Goal: Transaction & Acquisition: Purchase product/service

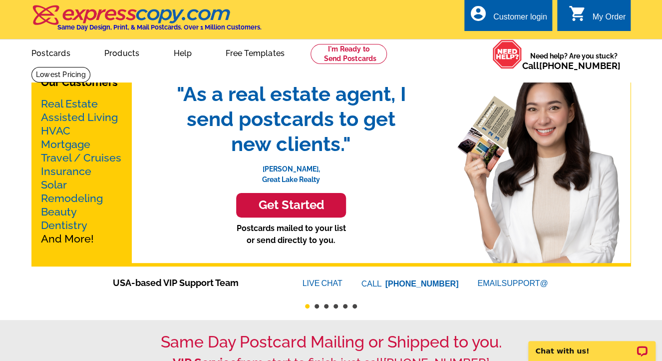
click at [51, 106] on link "Real Estate" at bounding box center [69, 103] width 57 height 12
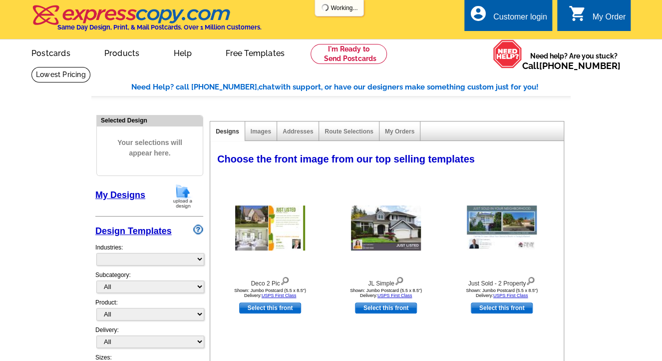
select select "785"
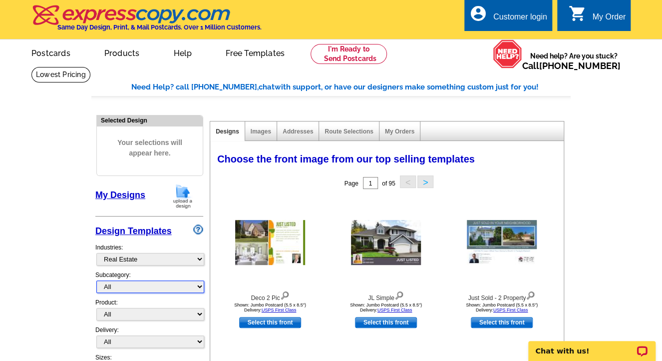
click at [200, 286] on select "All RE/MAX® Referrals [PERSON_NAME]® Berkshire Hathaway Home Services Century 2…" at bounding box center [150, 286] width 108 height 12
click at [165, 286] on select "All RE/MAX® Referrals [PERSON_NAME]® Berkshire Hathaway Home Services Century 2…" at bounding box center [150, 286] width 108 height 12
click at [203, 284] on select "All RE/MAX® Referrals [PERSON_NAME]® Berkshire Hathaway Home Services Century 2…" at bounding box center [150, 286] width 108 height 12
click at [150, 288] on select "All RE/MAX® Referrals [PERSON_NAME]® Berkshire Hathaway Home Services Century 2…" at bounding box center [150, 286] width 108 height 12
click at [148, 311] on select "All Postcards Letters and flyers Business Cards Door Hangers Greeting Cards" at bounding box center [150, 314] width 108 height 12
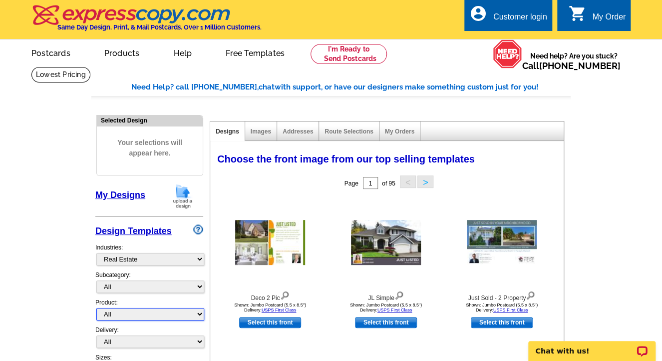
select select "1"
click at [96, 308] on select "All Postcards Letters and flyers Business Cards Door Hangers Greeting Cards" at bounding box center [150, 314] width 108 height 12
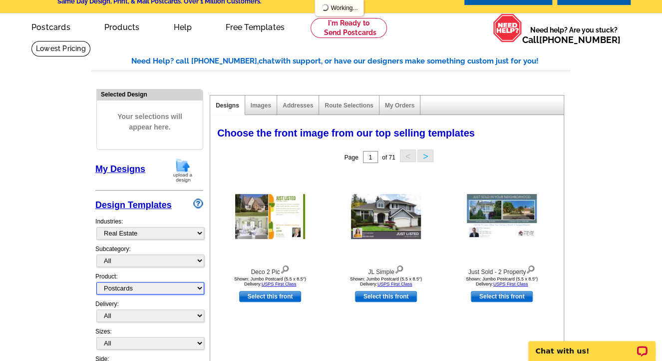
scroll to position [40, 0]
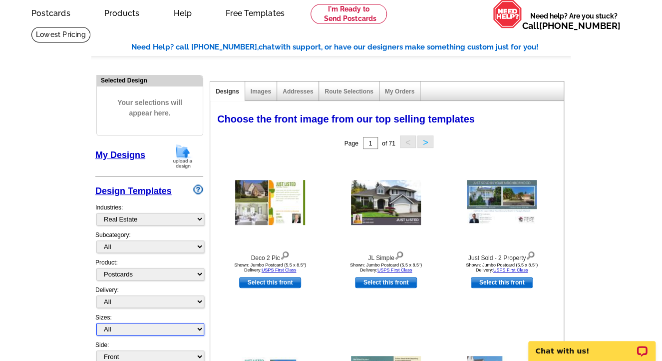
click at [200, 326] on select "All Jumbo Postcard (5.5" x 8.5") Regular Postcard (4.25" x 5.6") Panoramic Post…" at bounding box center [150, 329] width 108 height 12
select select "2"
click at [96, 323] on select "All Jumbo Postcard (5.5" x 8.5") Regular Postcard (4.25" x 5.6") Panoramic Post…" at bounding box center [150, 329] width 108 height 12
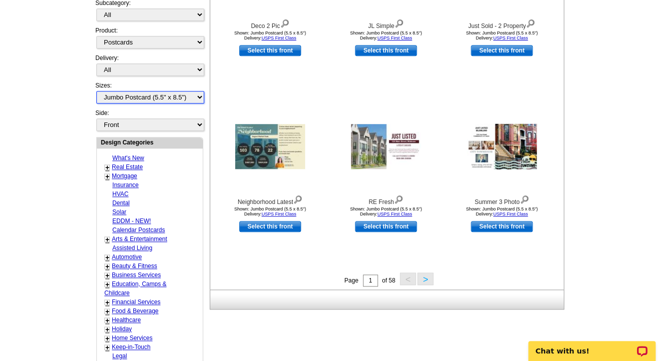
scroll to position [280, 0]
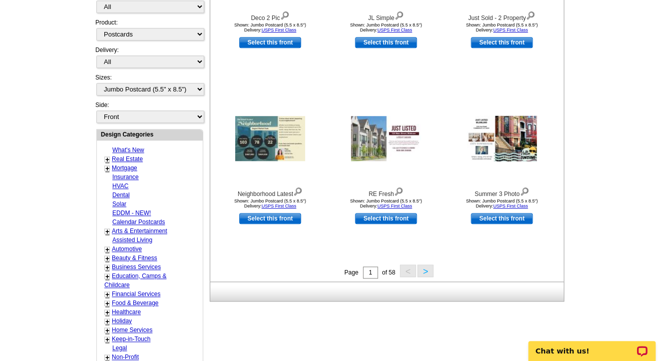
click at [429, 270] on button ">" at bounding box center [426, 270] width 16 height 12
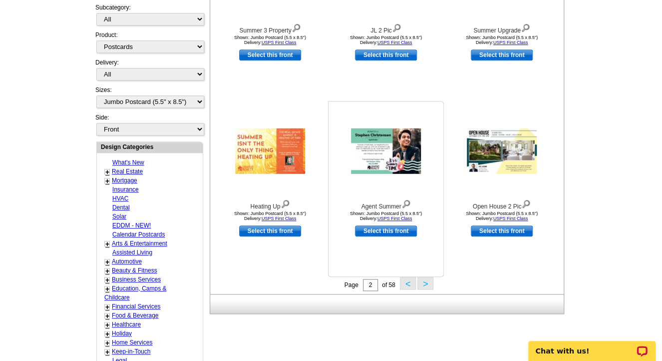
scroll to position [307, 0]
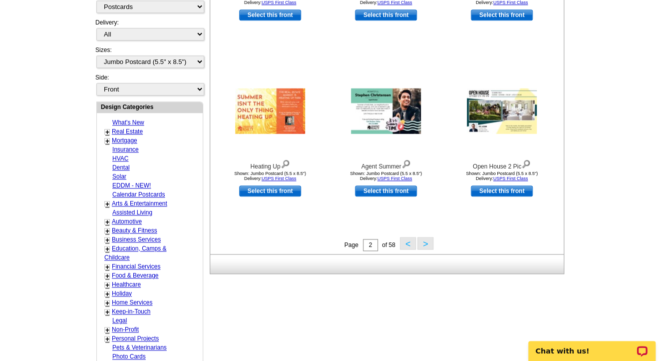
click at [426, 246] on button ">" at bounding box center [426, 243] width 16 height 12
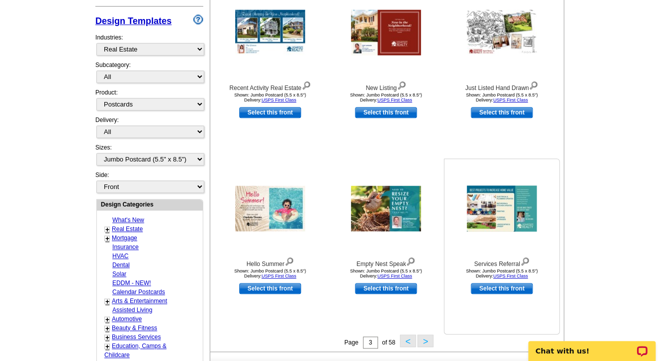
scroll to position [227, 0]
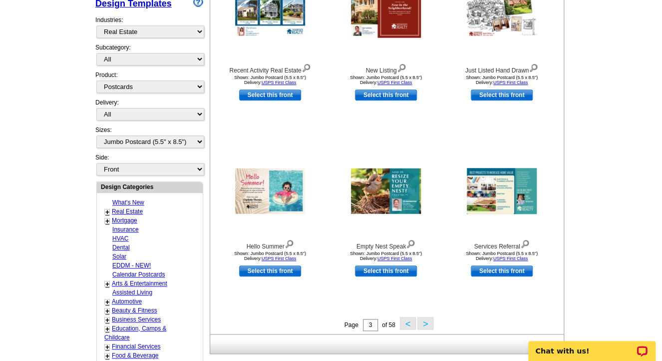
click at [424, 325] on button ">" at bounding box center [426, 323] width 16 height 12
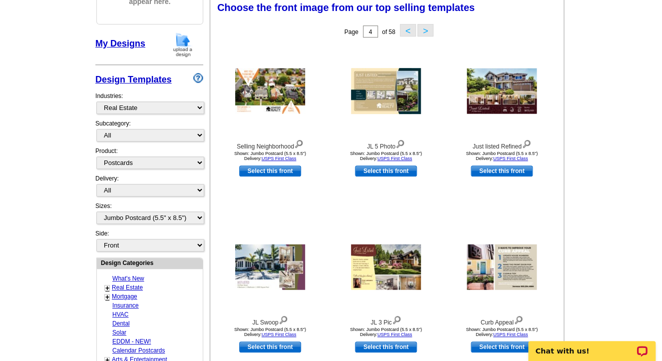
scroll to position [147, 0]
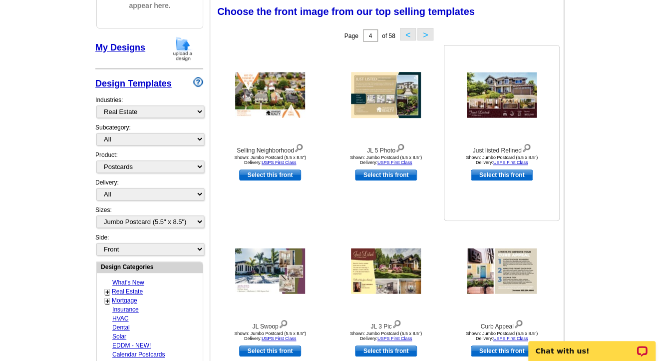
click at [506, 103] on img at bounding box center [502, 94] width 70 height 45
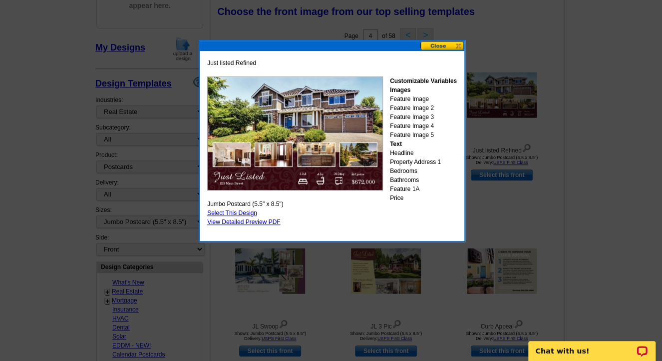
click at [223, 212] on link "Select This Design" at bounding box center [232, 212] width 50 height 7
select select "back"
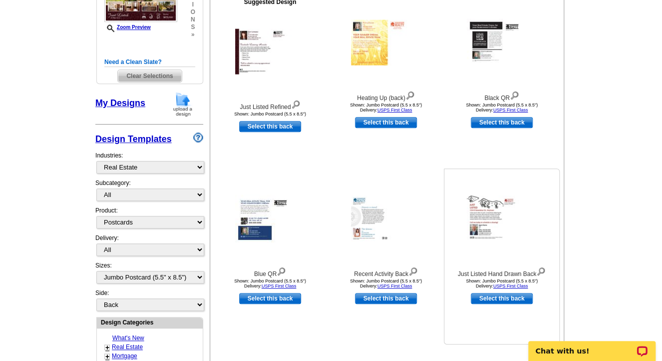
scroll to position [40, 0]
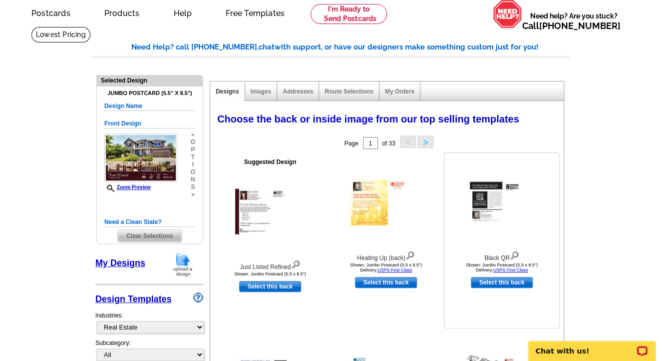
click at [517, 252] on img at bounding box center [514, 254] width 9 height 11
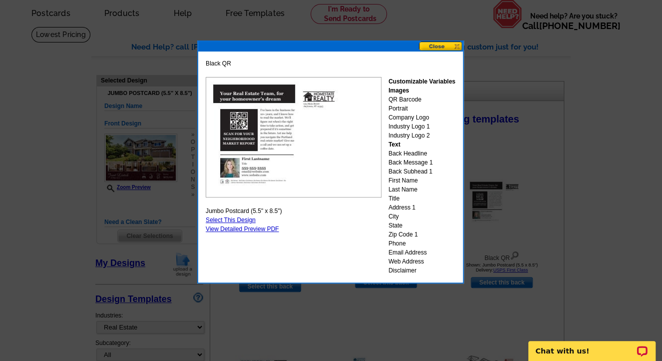
click at [442, 44] on button at bounding box center [441, 45] width 44 height 9
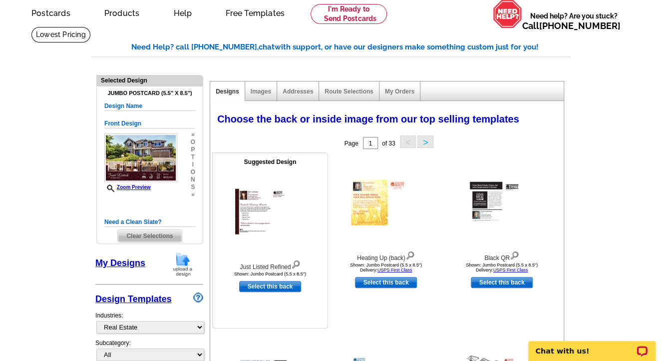
click at [295, 263] on img at bounding box center [295, 263] width 9 height 11
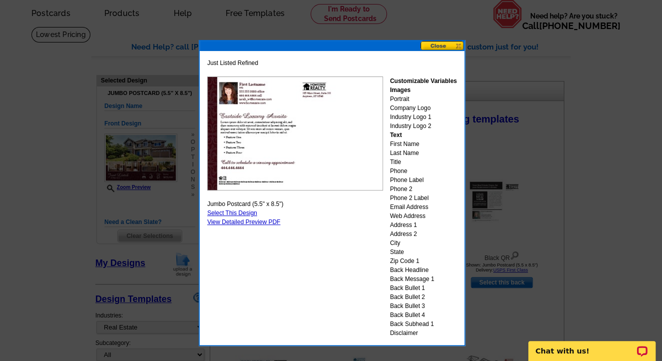
click at [436, 44] on button at bounding box center [443, 45] width 44 height 9
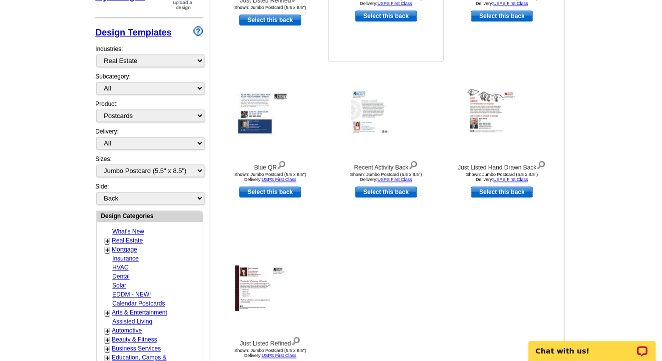
scroll to position [320, 0]
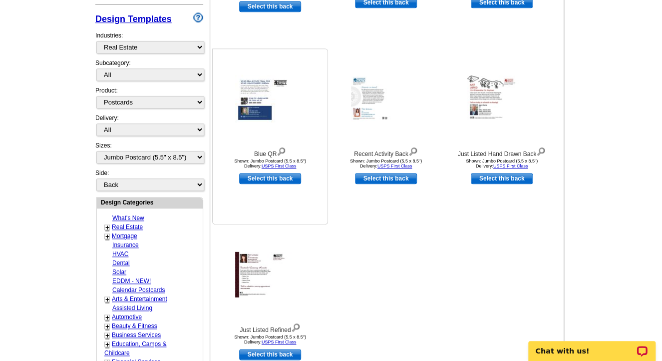
click at [282, 151] on img at bounding box center [281, 150] width 9 height 11
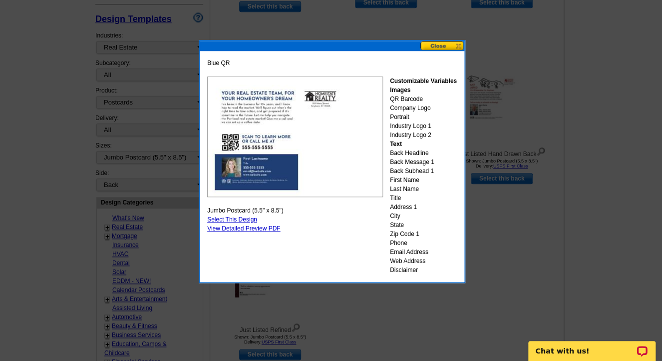
click at [439, 46] on button at bounding box center [443, 45] width 44 height 9
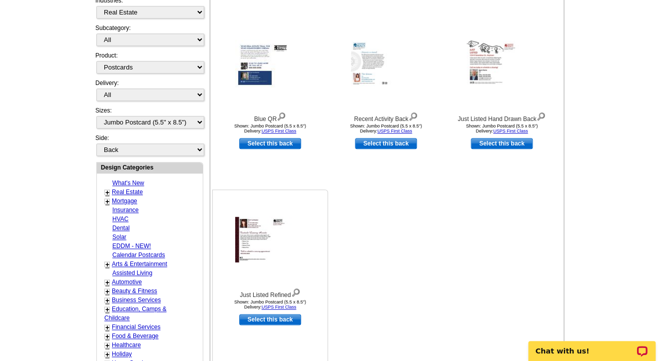
scroll to position [360, 0]
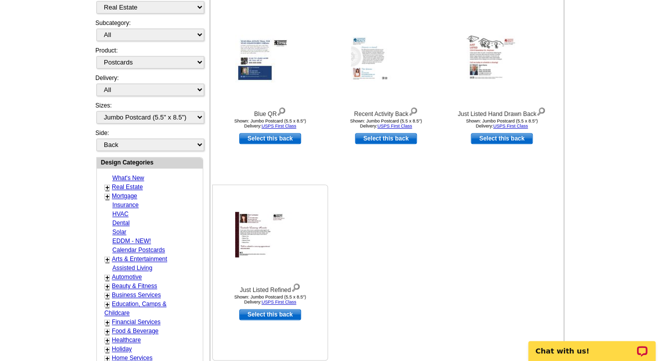
click at [297, 288] on img at bounding box center [295, 286] width 9 height 11
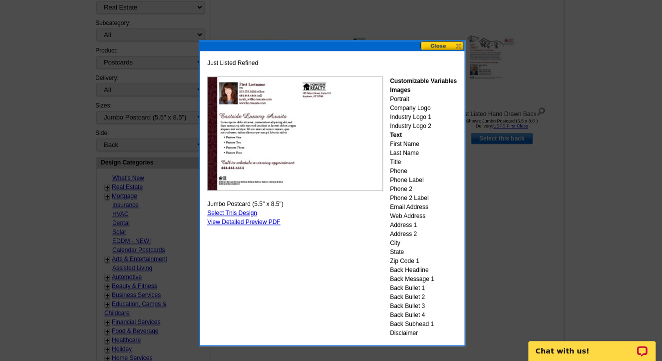
click at [441, 42] on button at bounding box center [443, 45] width 44 height 9
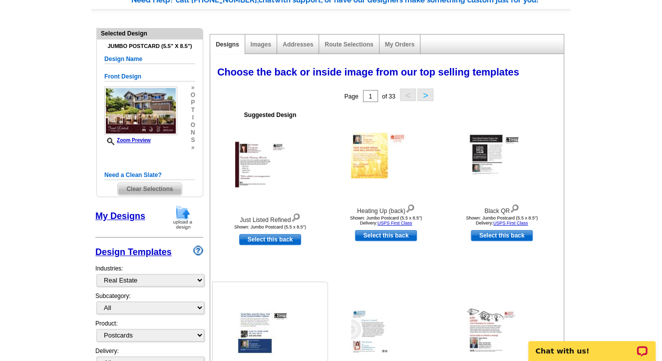
scroll to position [80, 0]
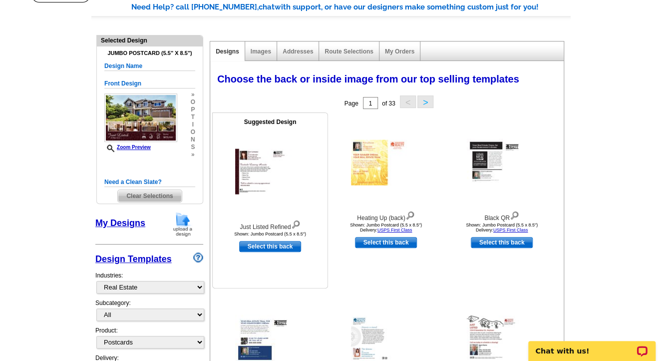
click at [297, 226] on img at bounding box center [295, 223] width 9 height 11
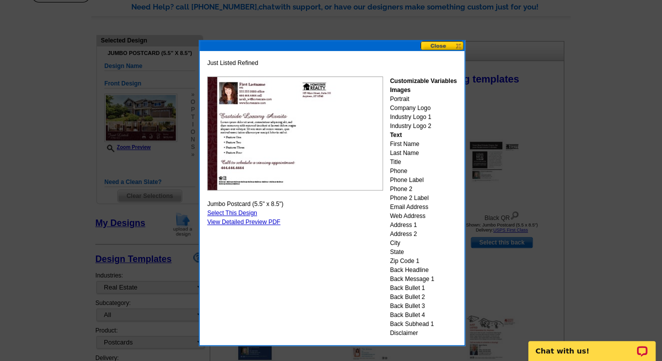
click at [435, 44] on button at bounding box center [443, 45] width 44 height 9
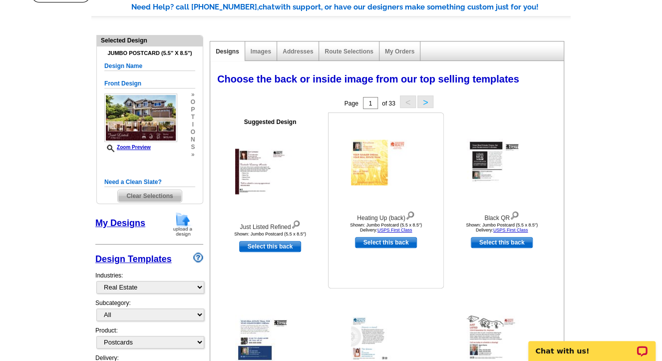
click at [411, 216] on img at bounding box center [410, 214] width 9 height 11
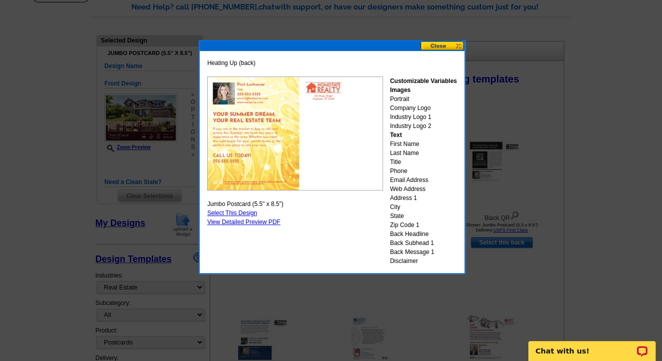
click at [440, 44] on button at bounding box center [443, 45] width 44 height 9
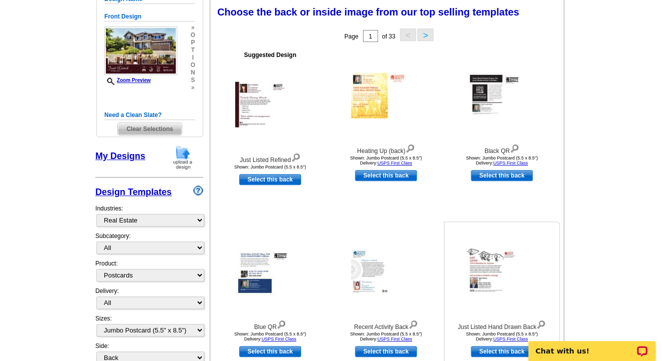
scroll to position [160, 0]
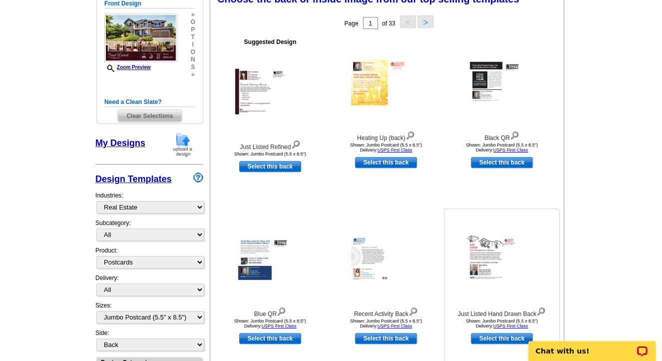
click at [540, 313] on img at bounding box center [541, 310] width 9 height 11
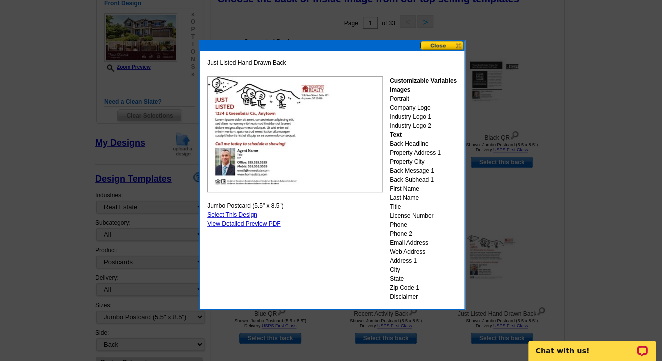
click at [444, 42] on button at bounding box center [443, 45] width 44 height 9
